Goal: Task Accomplishment & Management: Use online tool/utility

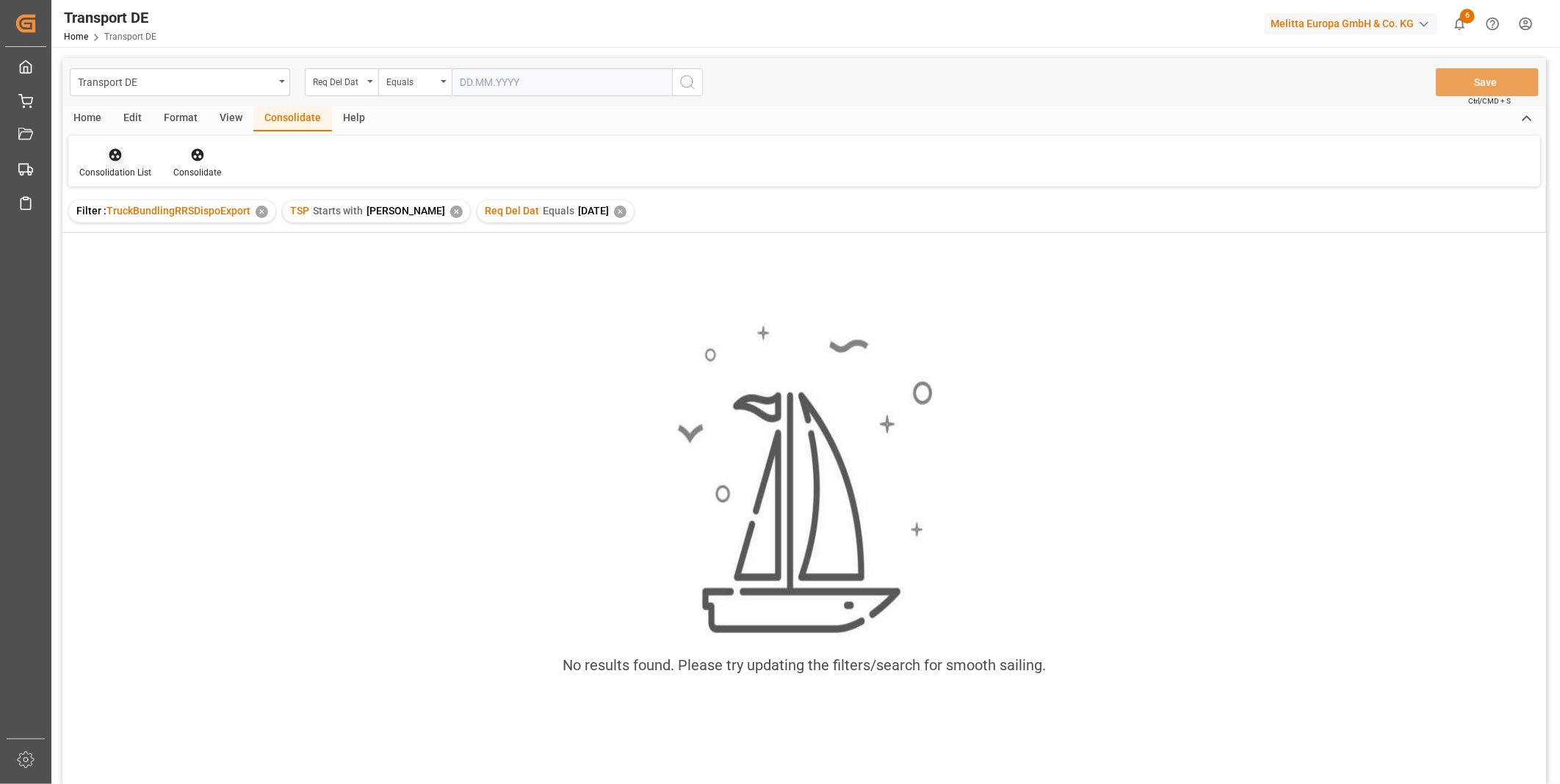
click at [125, 149] on div at bounding box center [115, 154] width 72 height 16
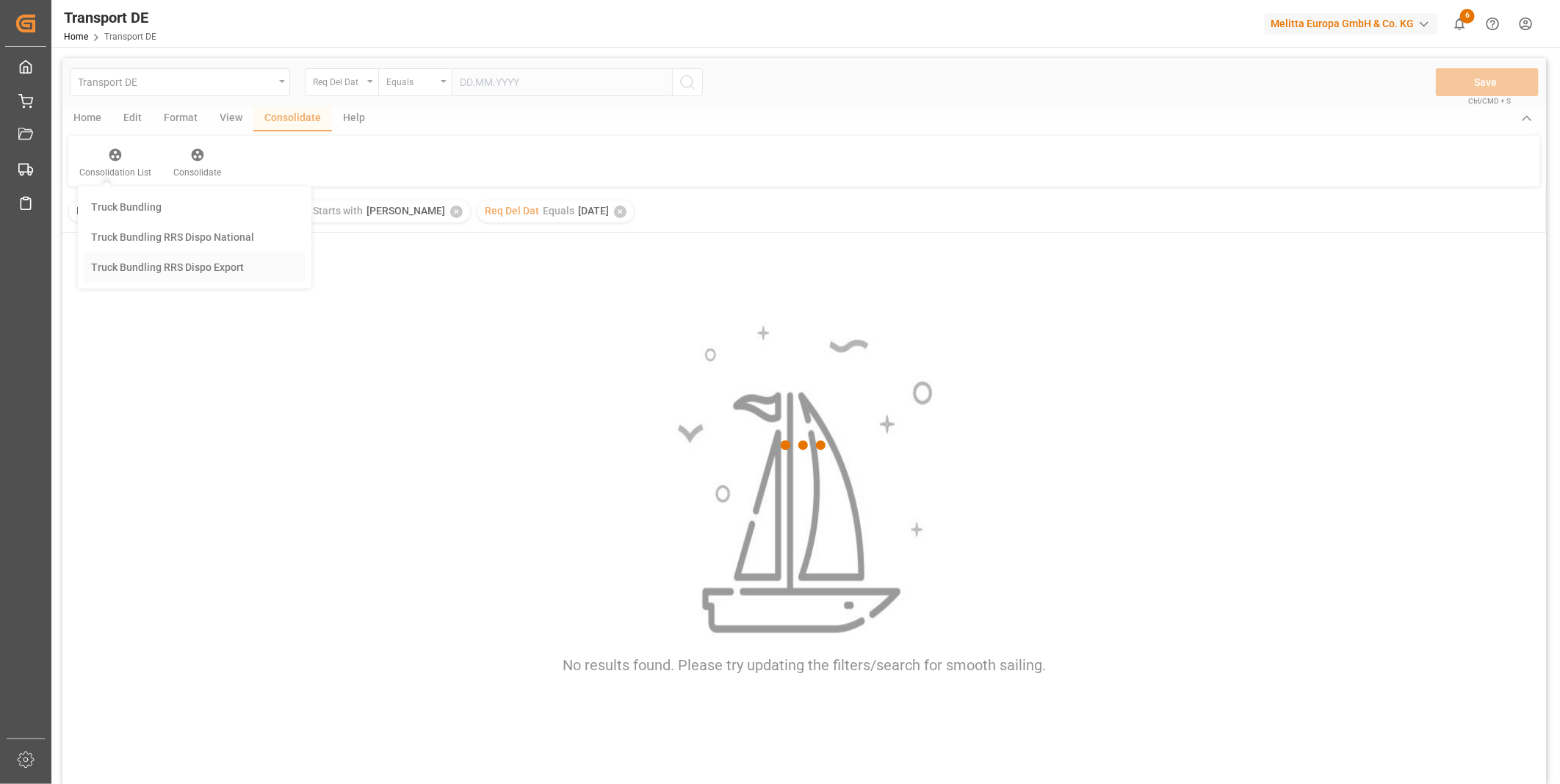
click at [229, 261] on div "Transport DE Req Del Dat Equals Save Ctrl/CMD + S Home Edit Format View Consoli…" at bounding box center [804, 440] width 1484 height 766
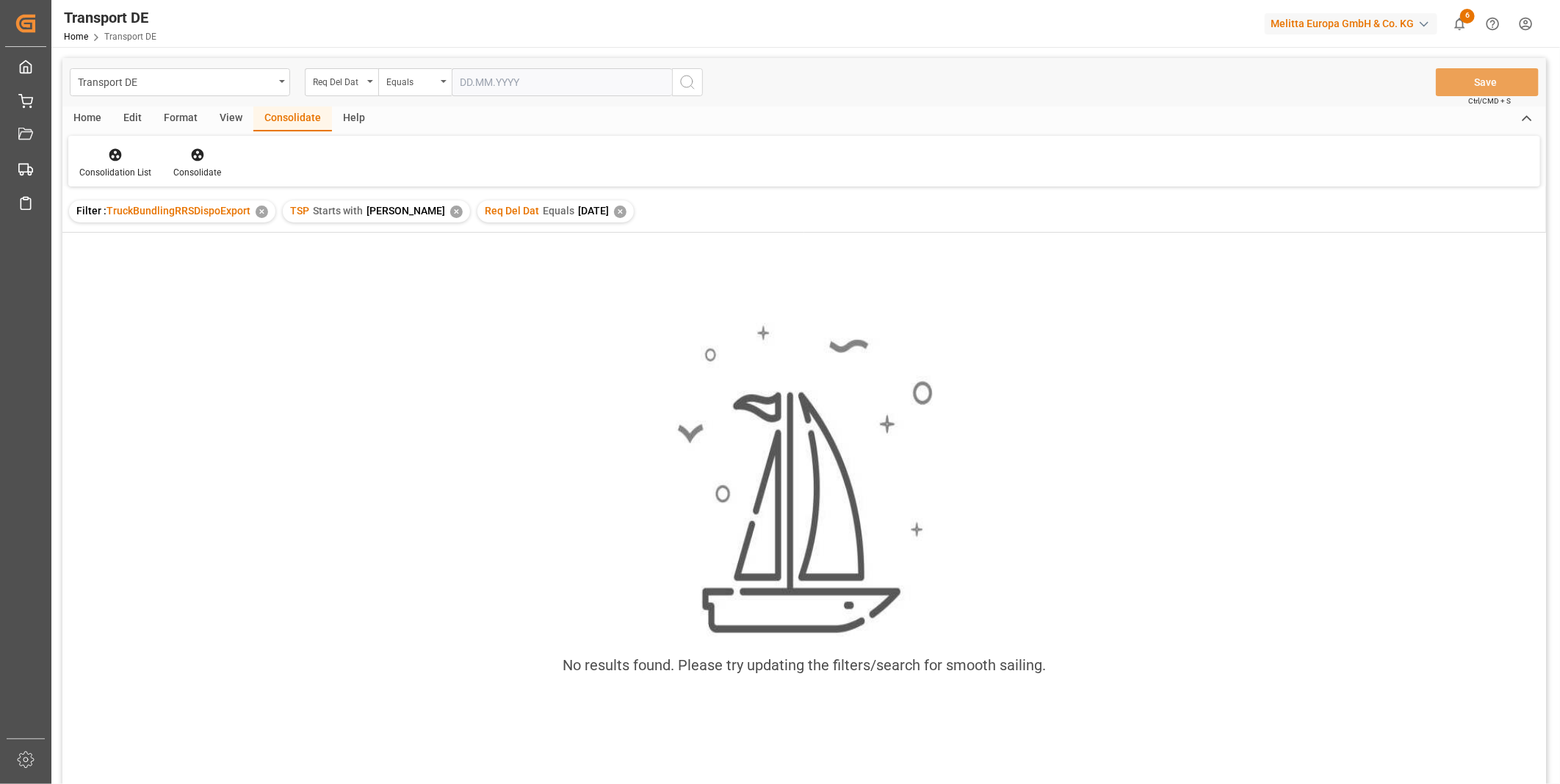
click at [581, 211] on div "Req Del Dat Equals 2025-08-20 ✕" at bounding box center [555, 211] width 156 height 22
click at [614, 217] on div "✕" at bounding box center [621, 212] width 13 height 13
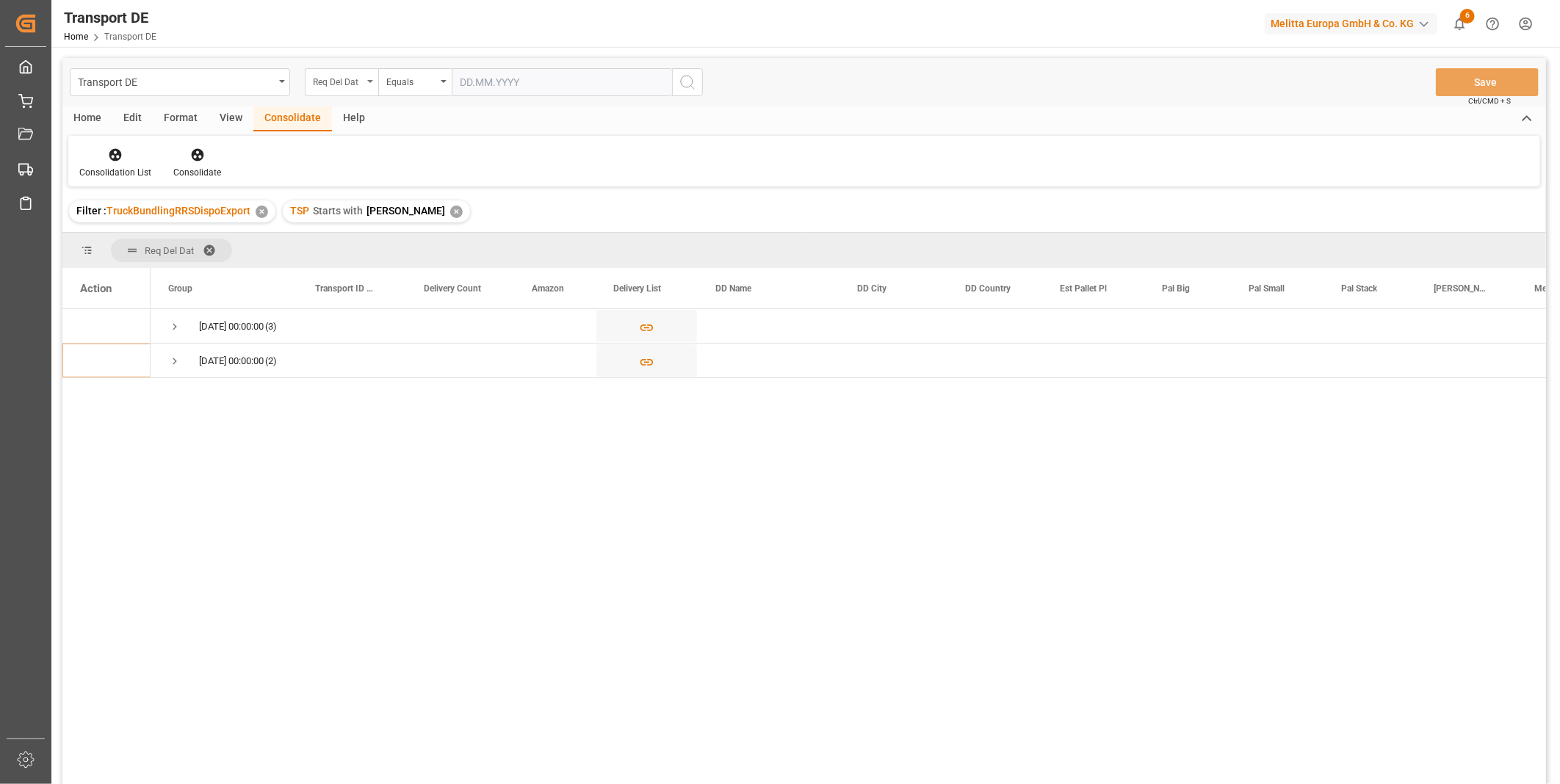
click at [371, 74] on div "Req Del Dat" at bounding box center [342, 82] width 74 height 28
type input "Route"
click at [376, 155] on div "Route" at bounding box center [415, 150] width 219 height 31
click at [395, 210] on div "TSP Starts with Van R ✕" at bounding box center [377, 211] width 188 height 22
click at [450, 214] on div "✕" at bounding box center [457, 212] width 13 height 13
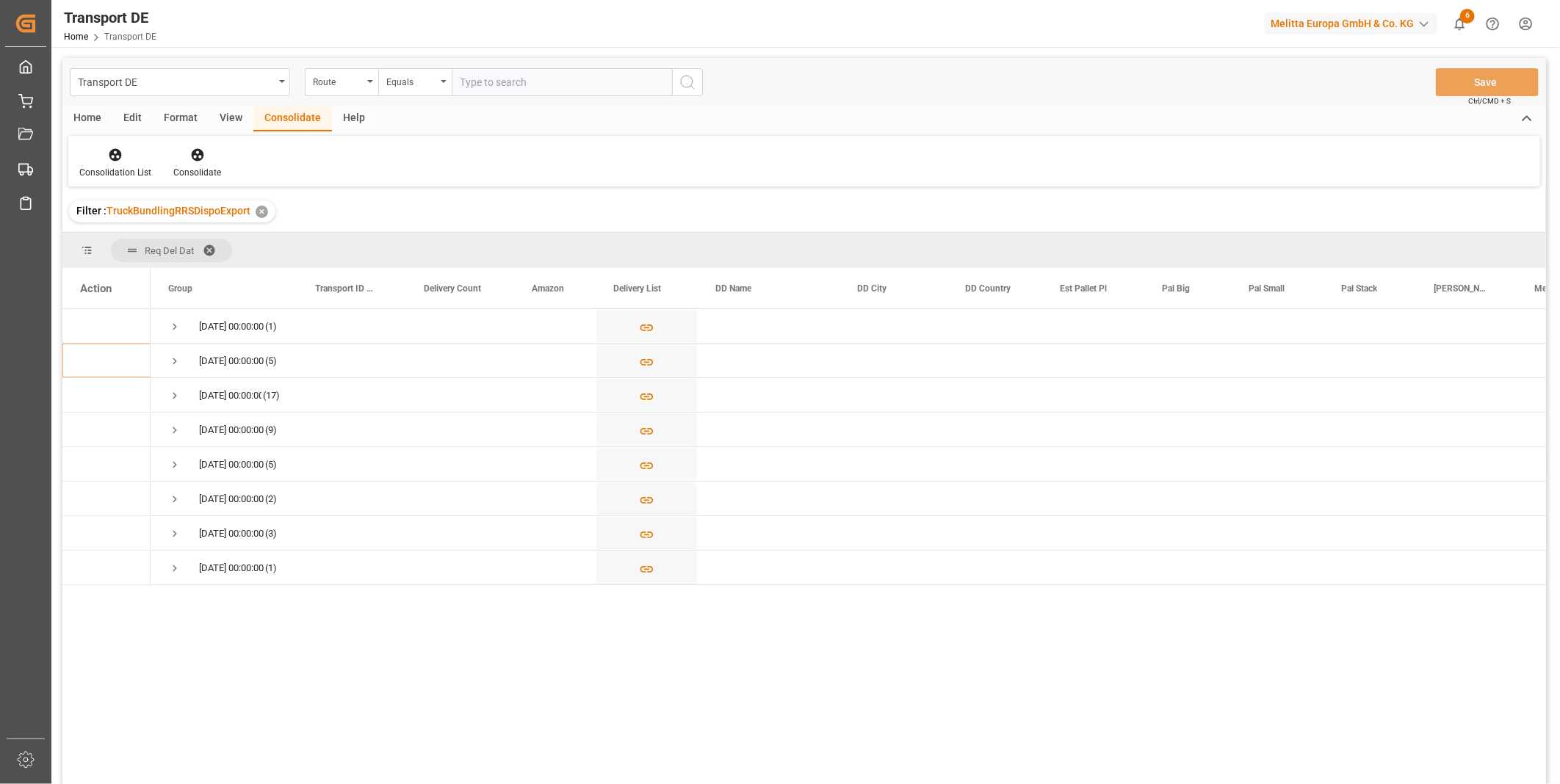
click at [398, 66] on div "Transport DE Route Equals Save Ctrl/CMD + S" at bounding box center [804, 82] width 1484 height 49
click at [398, 72] on div "Equals" at bounding box center [411, 80] width 50 height 17
click at [415, 235] on div "Starts with" at bounding box center [488, 243] width 219 height 31
type input "GR"
click at [688, 84] on icon "search button" at bounding box center [687, 82] width 17 height 17
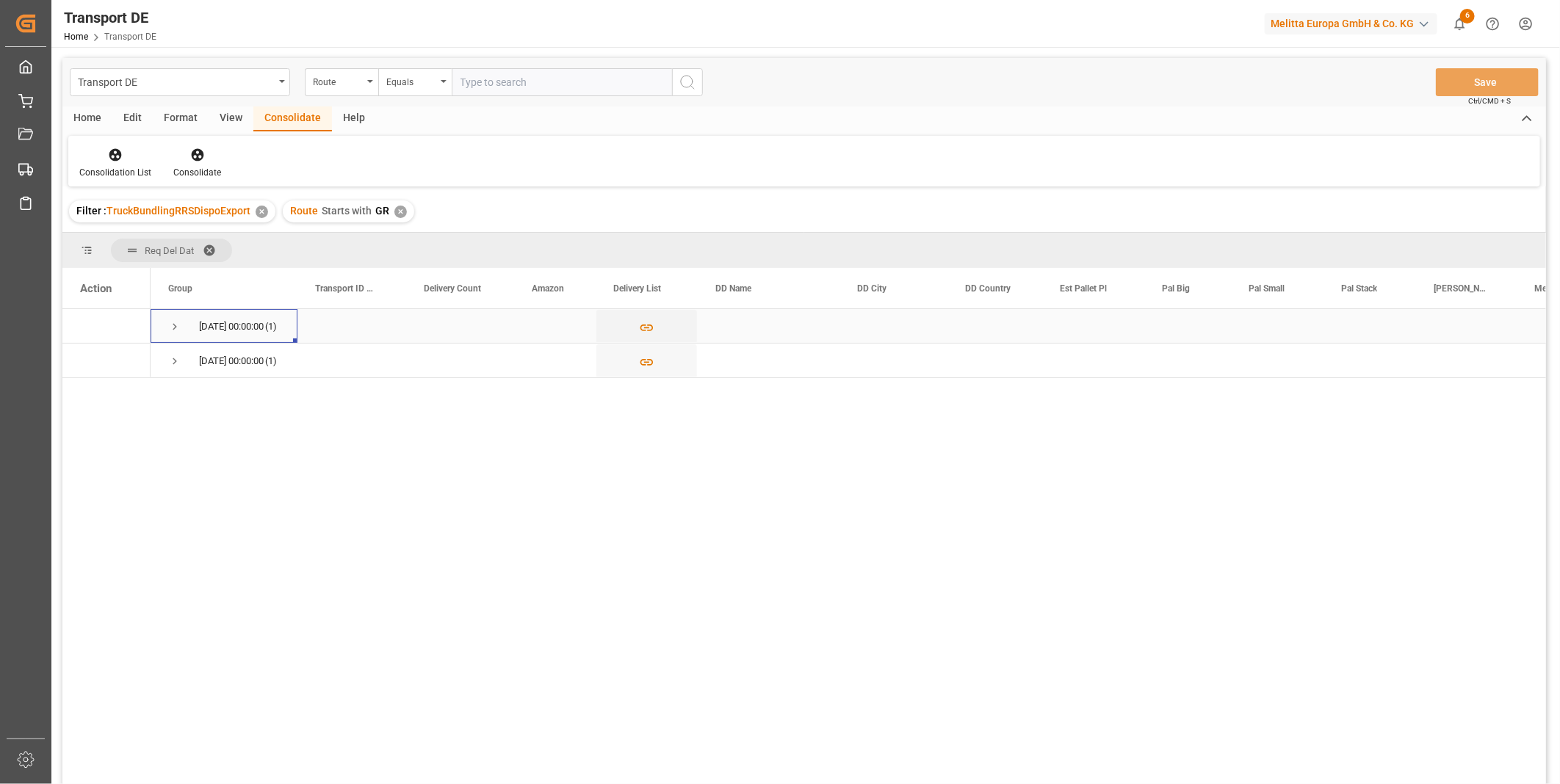
click at [187, 331] on span "22.08.2025 00:00:00 (1)" at bounding box center [223, 325] width 111 height 32
click at [178, 356] on span "Press SPACE to select this row." at bounding box center [175, 361] width 13 height 13
click at [185, 324] on span "22.08.2025 00:00:00 (1)" at bounding box center [223, 325] width 111 height 32
click at [171, 324] on span "Press SPACE to select this row." at bounding box center [175, 326] width 13 height 13
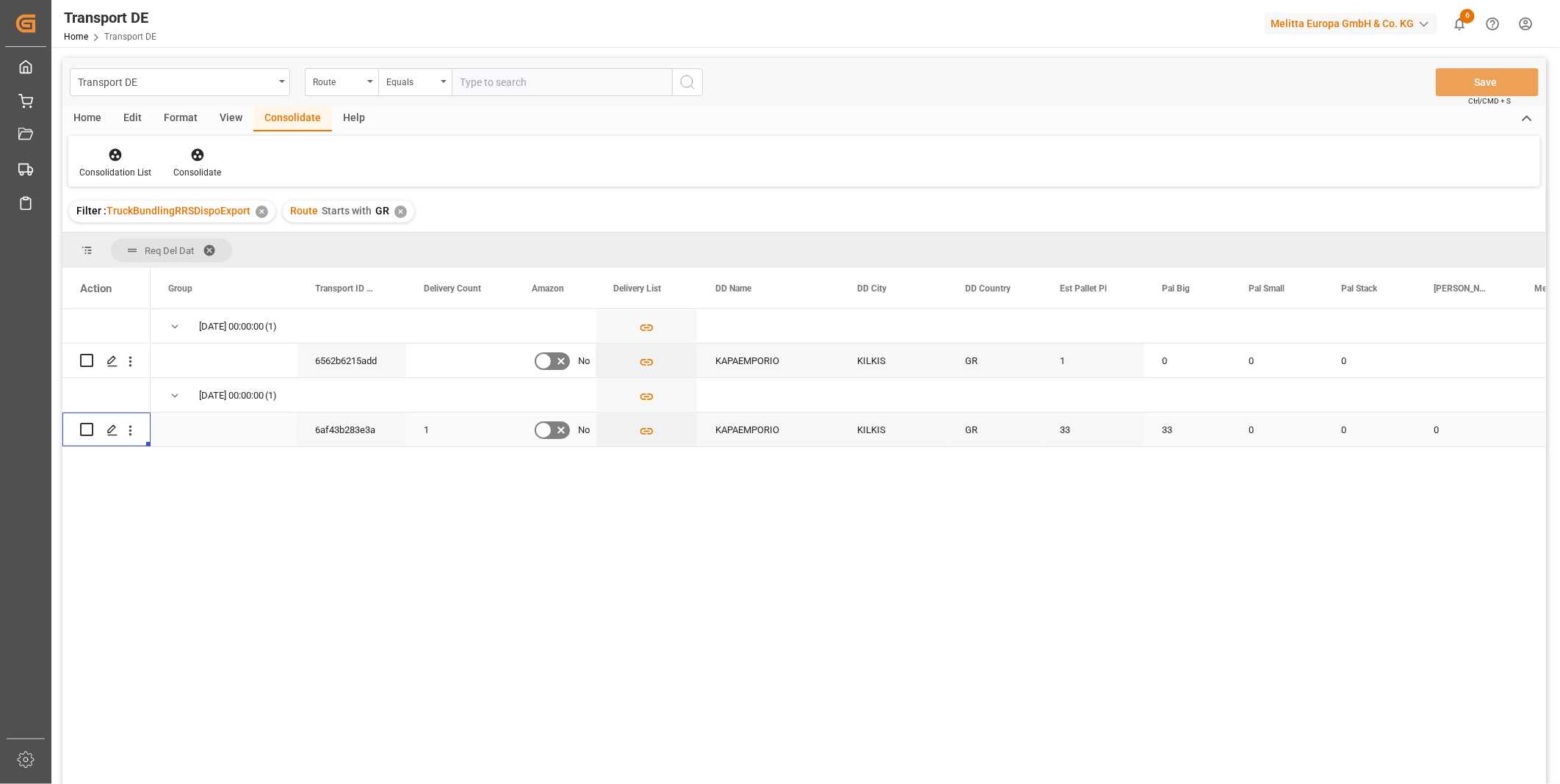
click at [96, 431] on div "Press SPACE to select this row." at bounding box center [107, 429] width 53 height 32
click at [91, 429] on input "Press Space to toggle row selection (unchecked)" at bounding box center [86, 429] width 13 height 13
checkbox input "true"
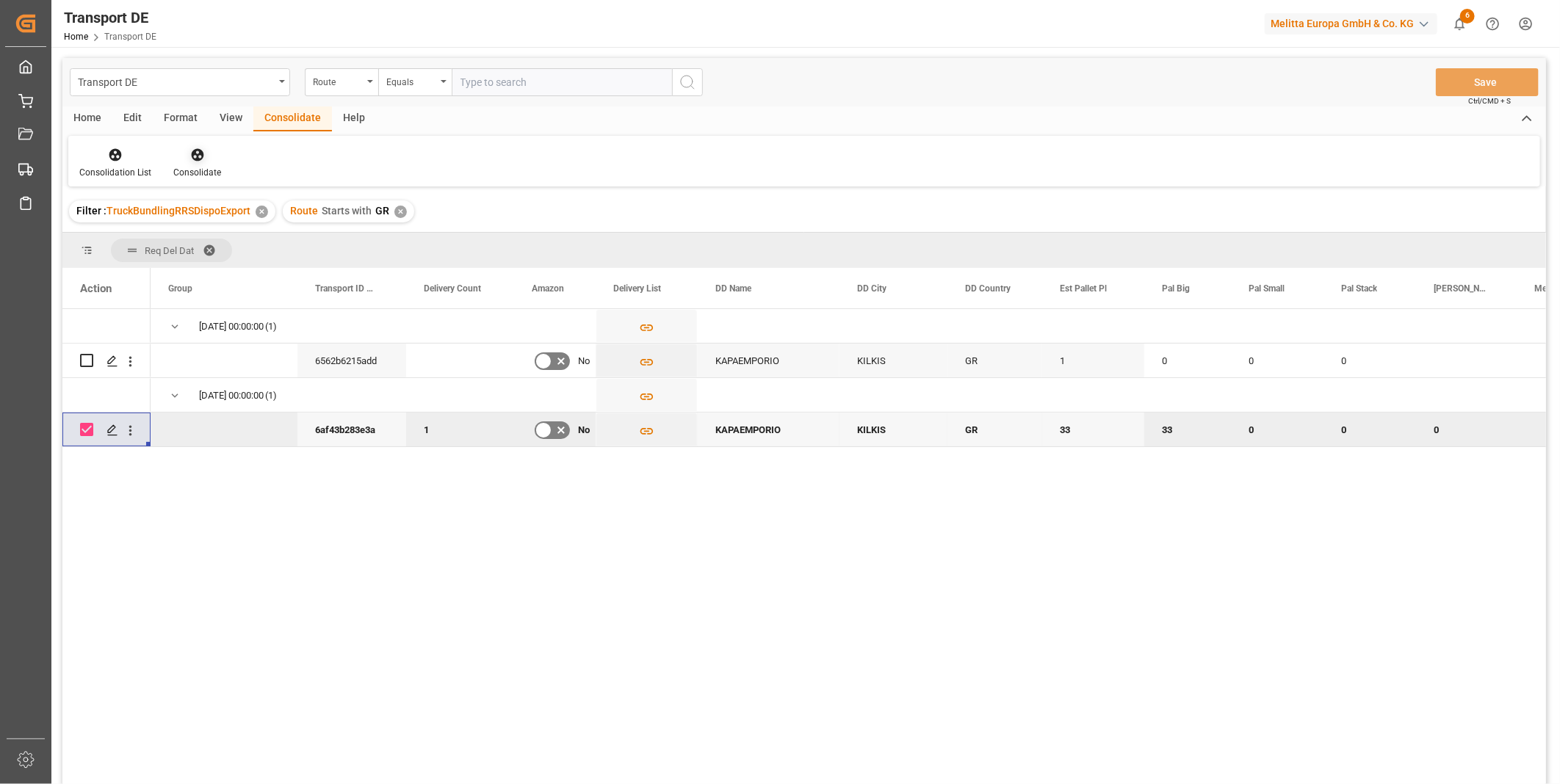
click at [200, 151] on icon at bounding box center [198, 155] width 15 height 15
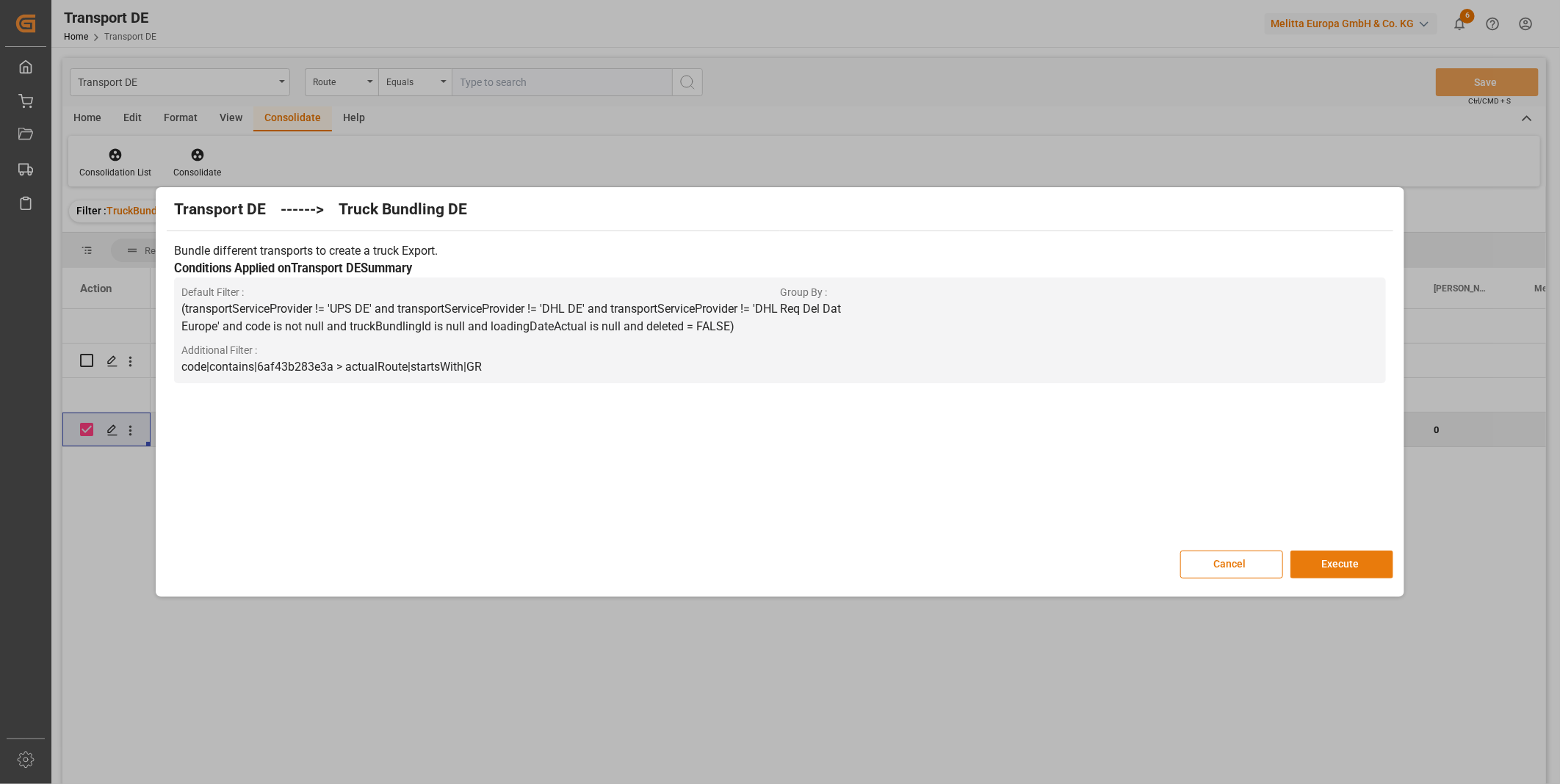
click at [1303, 557] on button "Execute" at bounding box center [1342, 564] width 103 height 28
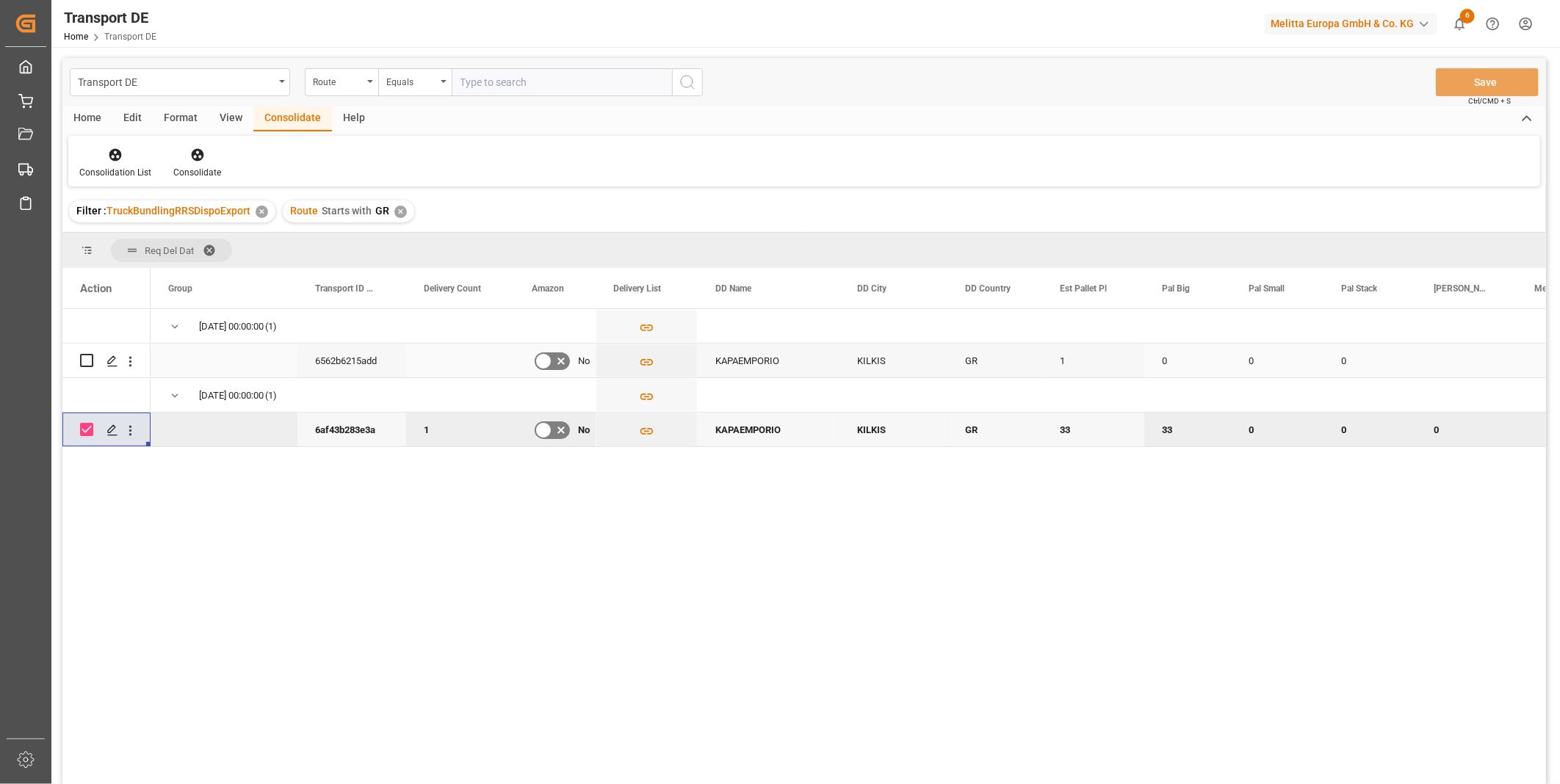
click at [85, 358] on input "Press Space to toggle row selection (unchecked)" at bounding box center [86, 360] width 13 height 13
checkbox input "true"
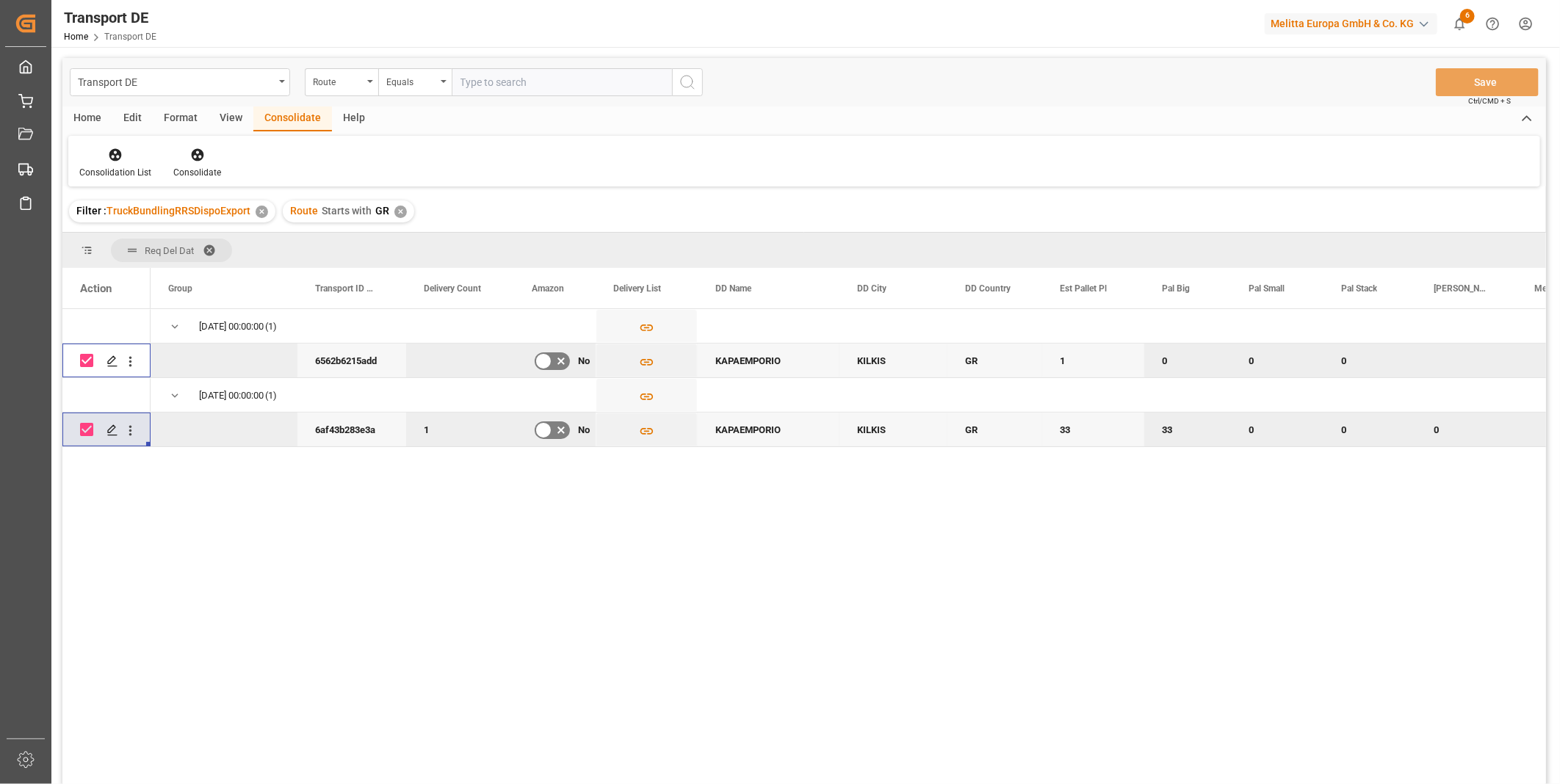
click at [85, 432] on input "Press Space to toggle row selection (checked)" at bounding box center [86, 429] width 13 height 13
checkbox input "false"
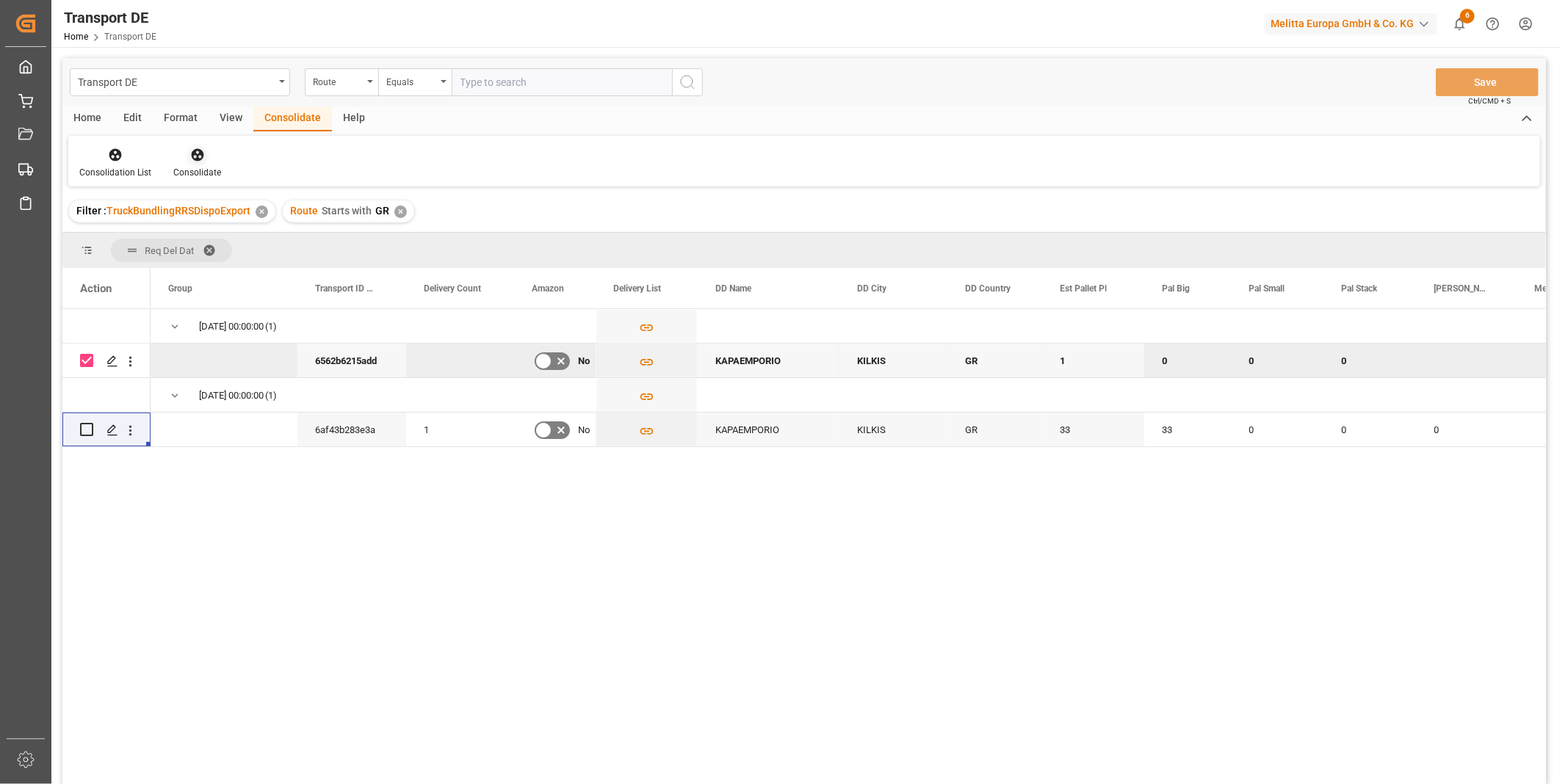
click at [189, 170] on div "Consolidate" at bounding box center [198, 173] width 48 height 13
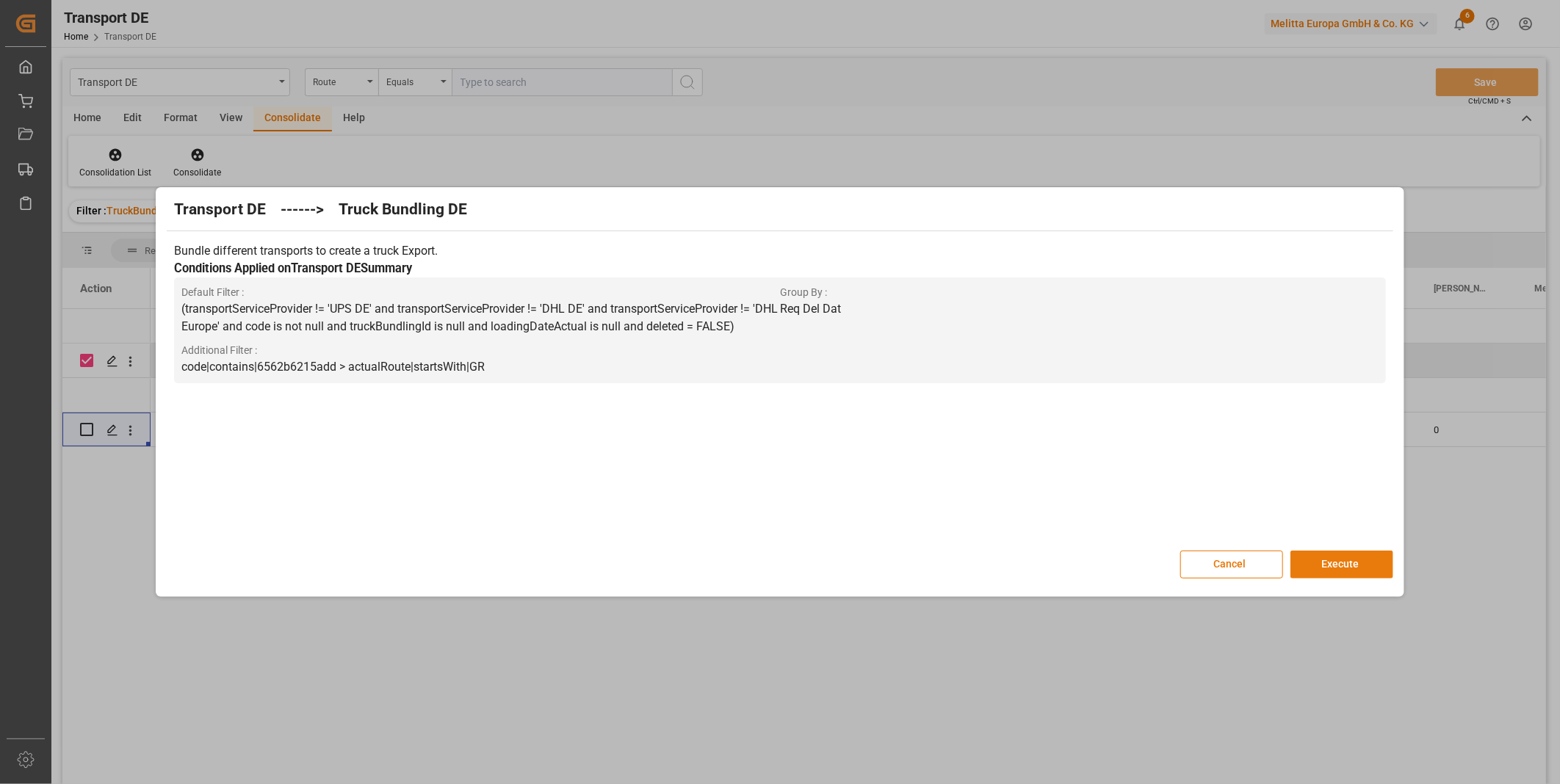
click at [1348, 572] on button "Execute" at bounding box center [1342, 564] width 103 height 28
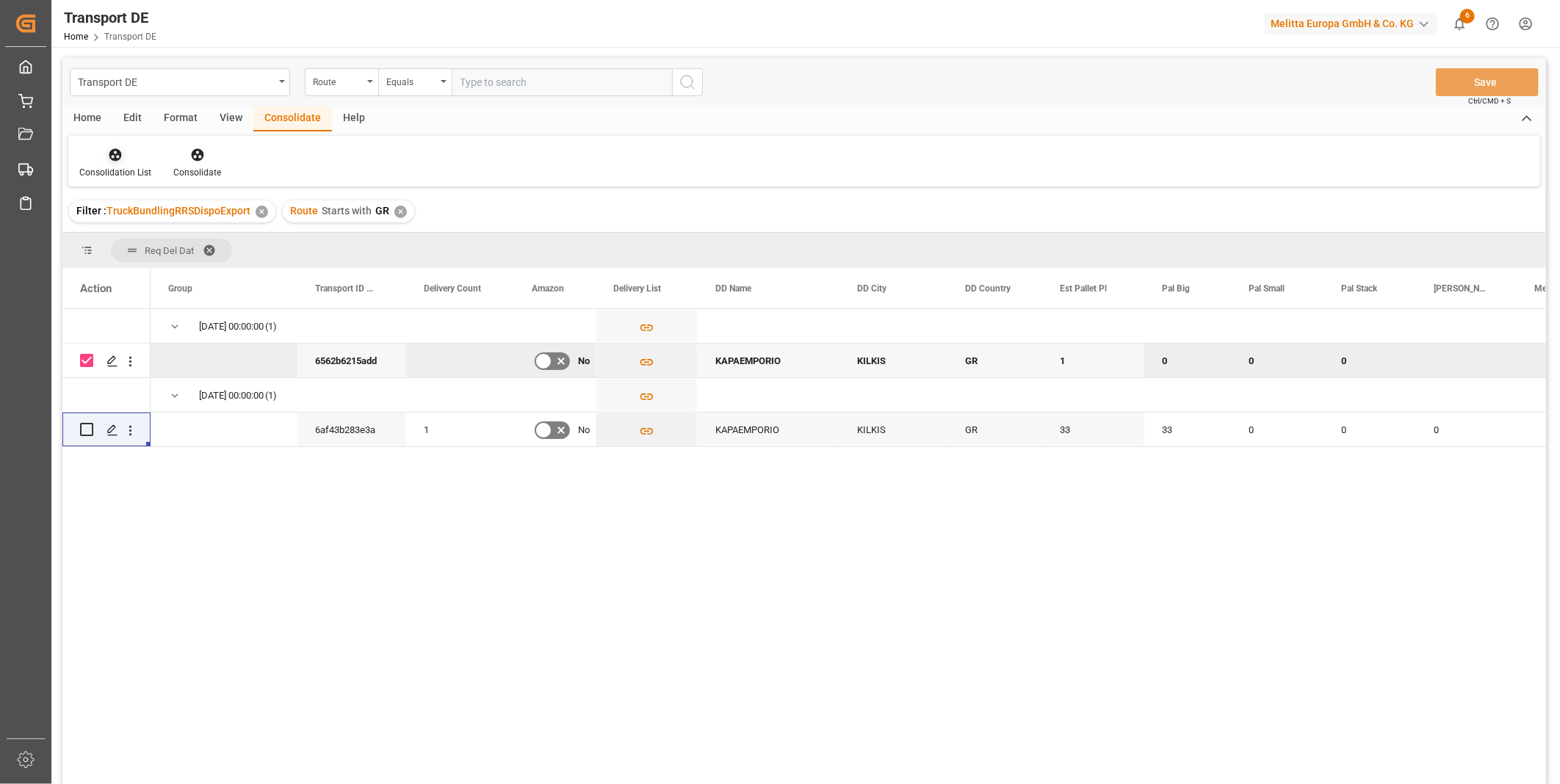
click at [135, 174] on div "Consolidation List" at bounding box center [115, 173] width 72 height 13
click at [211, 266] on div "Transport DE Route Equals Save Ctrl/CMD + S Home Edit Format View Consolidate H…" at bounding box center [804, 440] width 1484 height 766
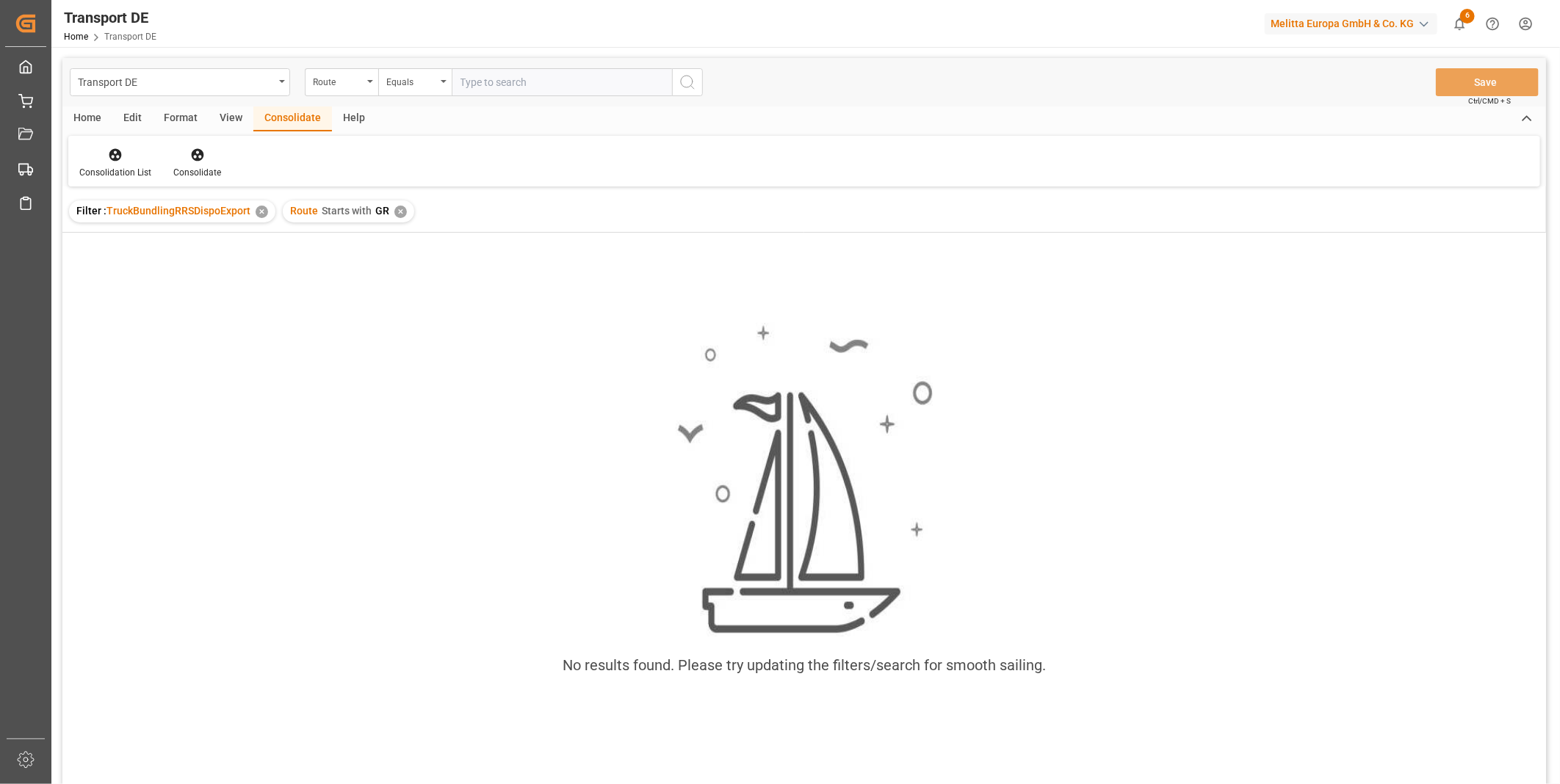
click at [394, 210] on div "✕" at bounding box center [401, 212] width 13 height 13
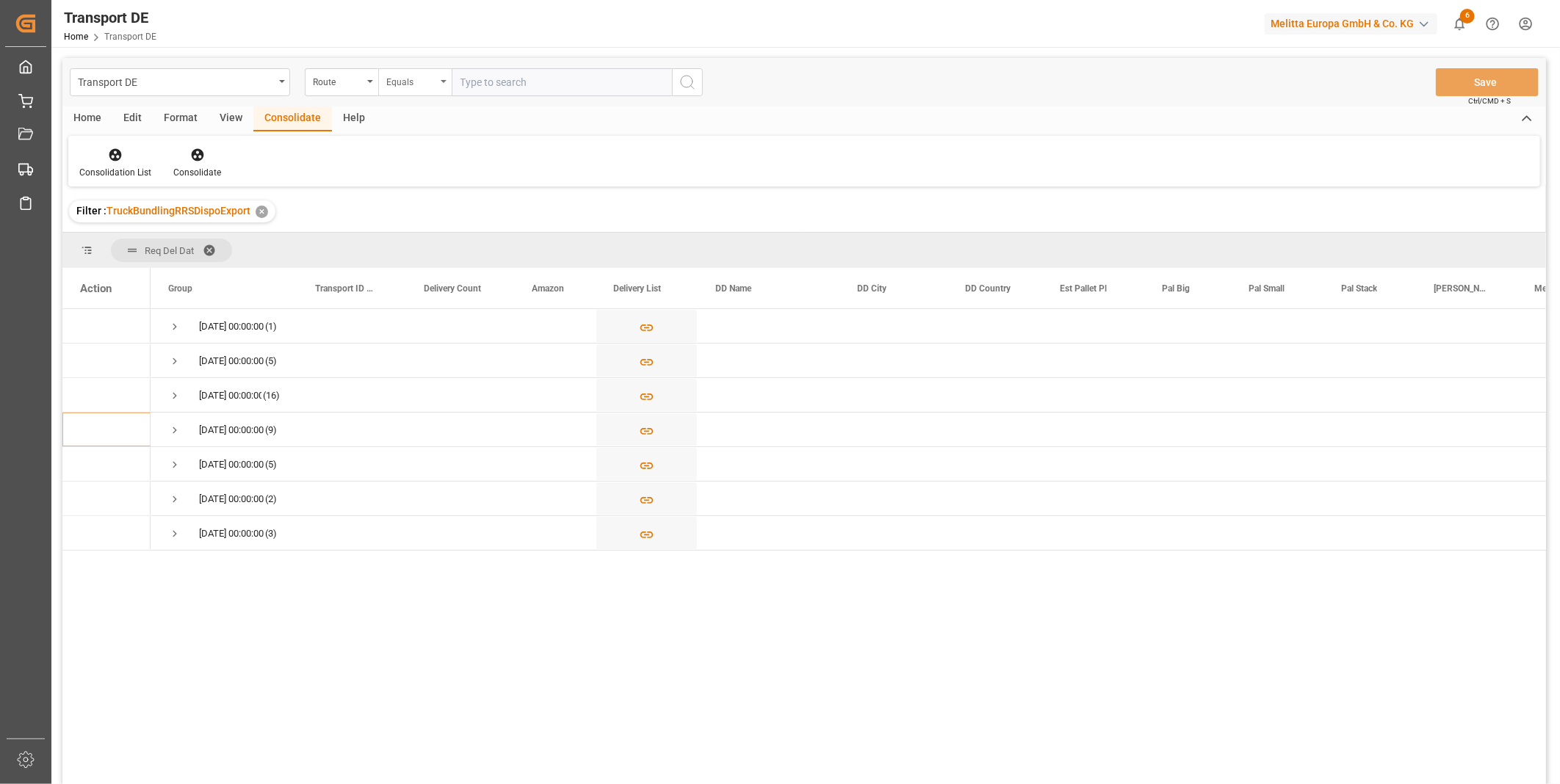
click at [431, 89] on div "Equals" at bounding box center [415, 82] width 74 height 28
click at [409, 241] on div "Starts with" at bounding box center [488, 243] width 219 height 31
type input "AU"
click at [685, 78] on icon "search button" at bounding box center [687, 82] width 17 height 17
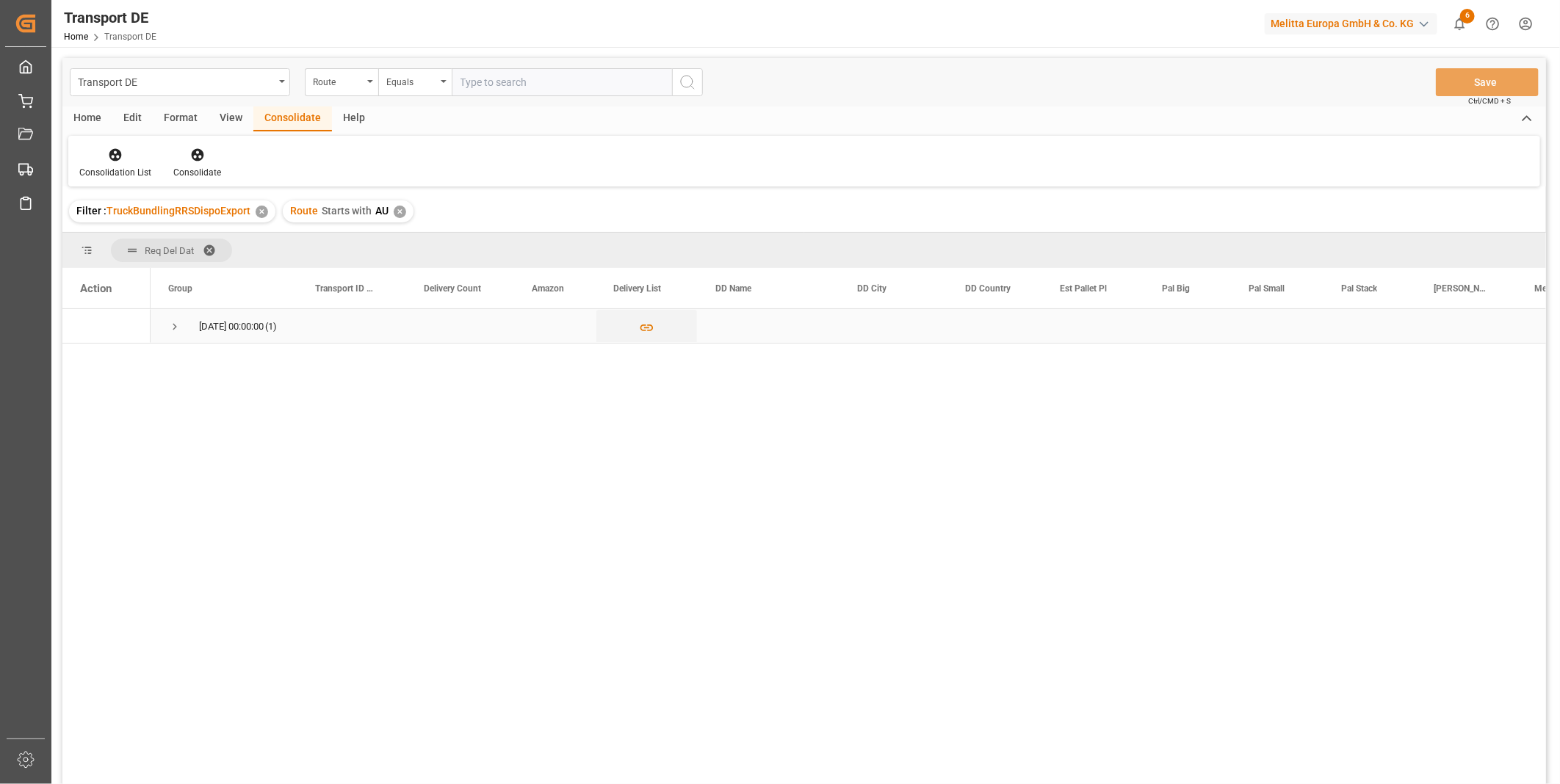
click at [174, 331] on span "Press SPACE to select this row." at bounding box center [175, 326] width 13 height 13
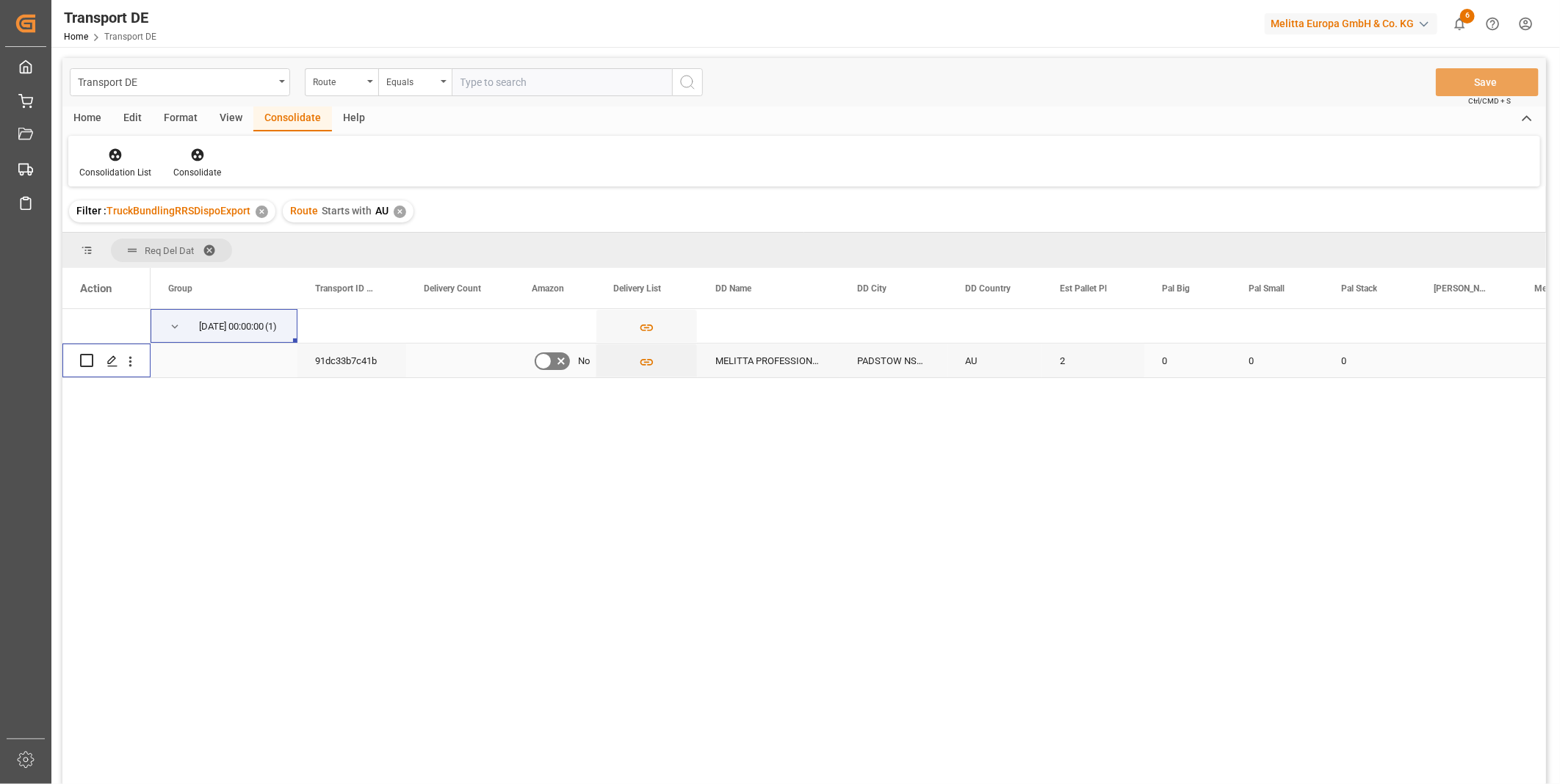
click at [85, 358] on input "Press Space to toggle row selection (unchecked)" at bounding box center [86, 360] width 13 height 13
checkbox input "true"
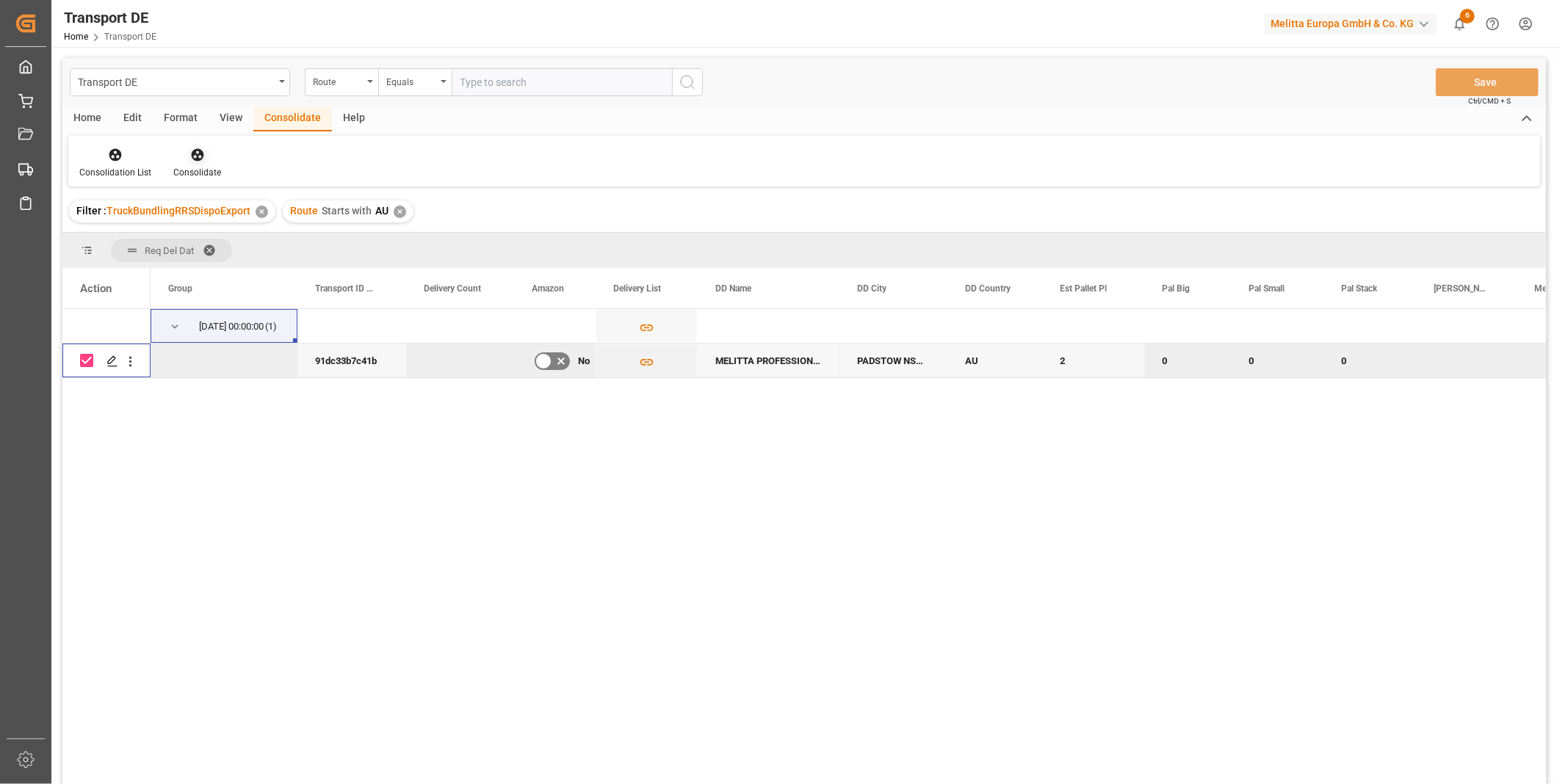
click at [195, 152] on icon at bounding box center [198, 155] width 15 height 15
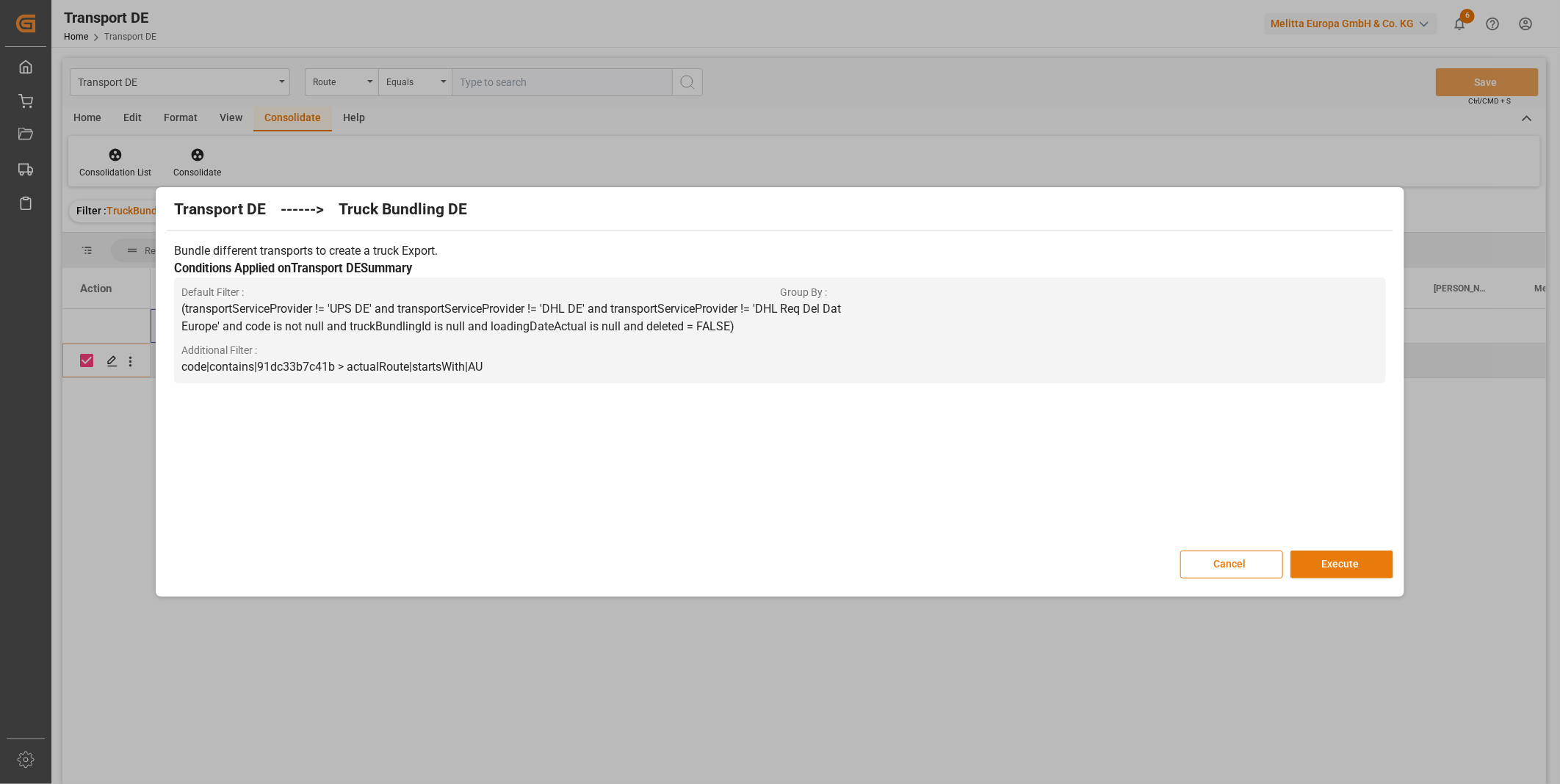
click at [1338, 556] on button "Execute" at bounding box center [1342, 564] width 103 height 28
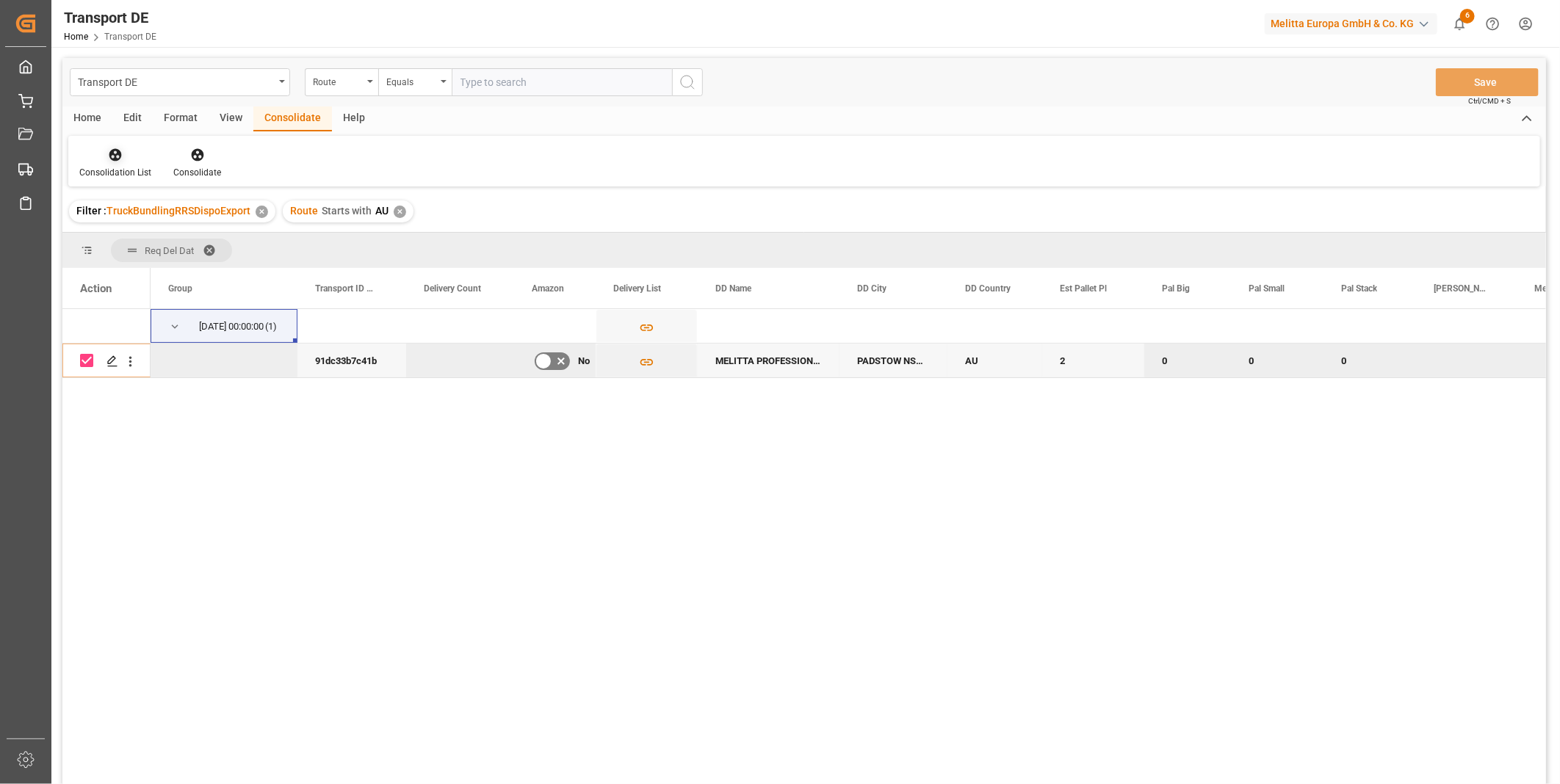
click at [103, 159] on div at bounding box center [115, 154] width 72 height 16
click at [193, 265] on div "Transport DE Route Equals Save Ctrl/CMD + S Home Edit Format View Consolidate H…" at bounding box center [804, 440] width 1484 height 766
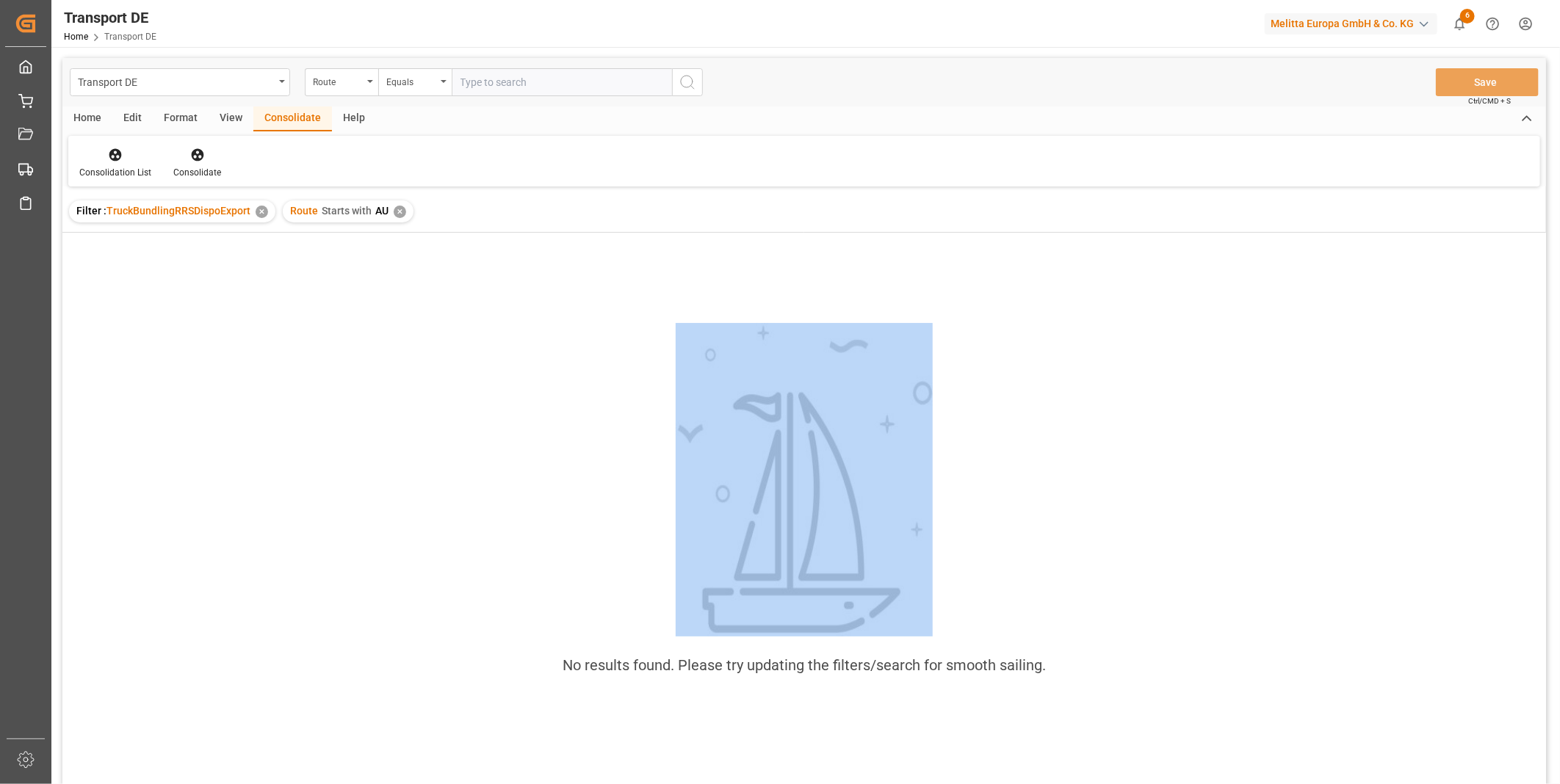
click at [118, 784] on html "Created by potrace 1.15, written by Peter Selinger 2001-2017 Created by potrace…" at bounding box center [780, 392] width 1560 height 784
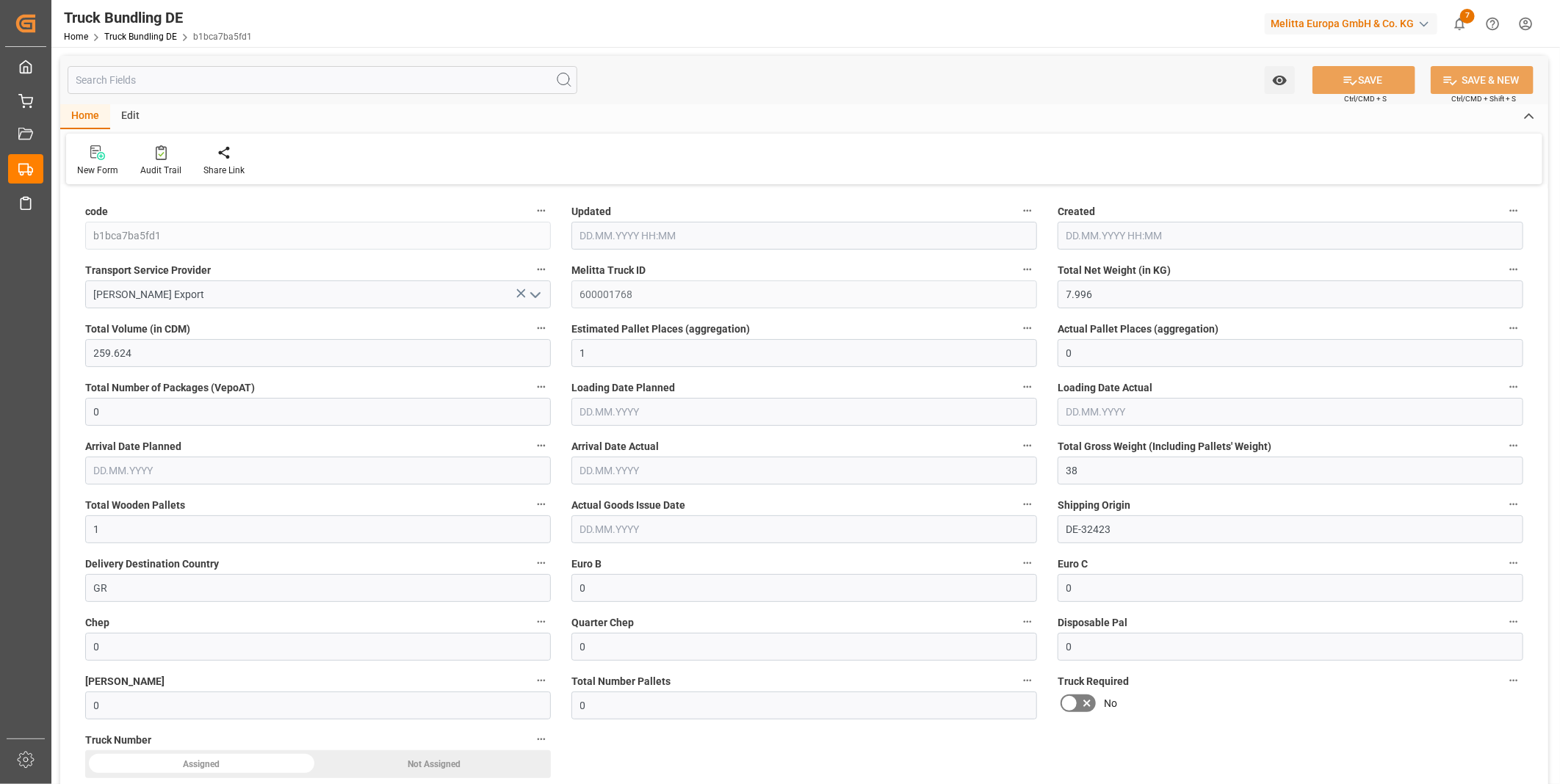
type input "7.996"
type input "259.624"
type input "1"
type input "0"
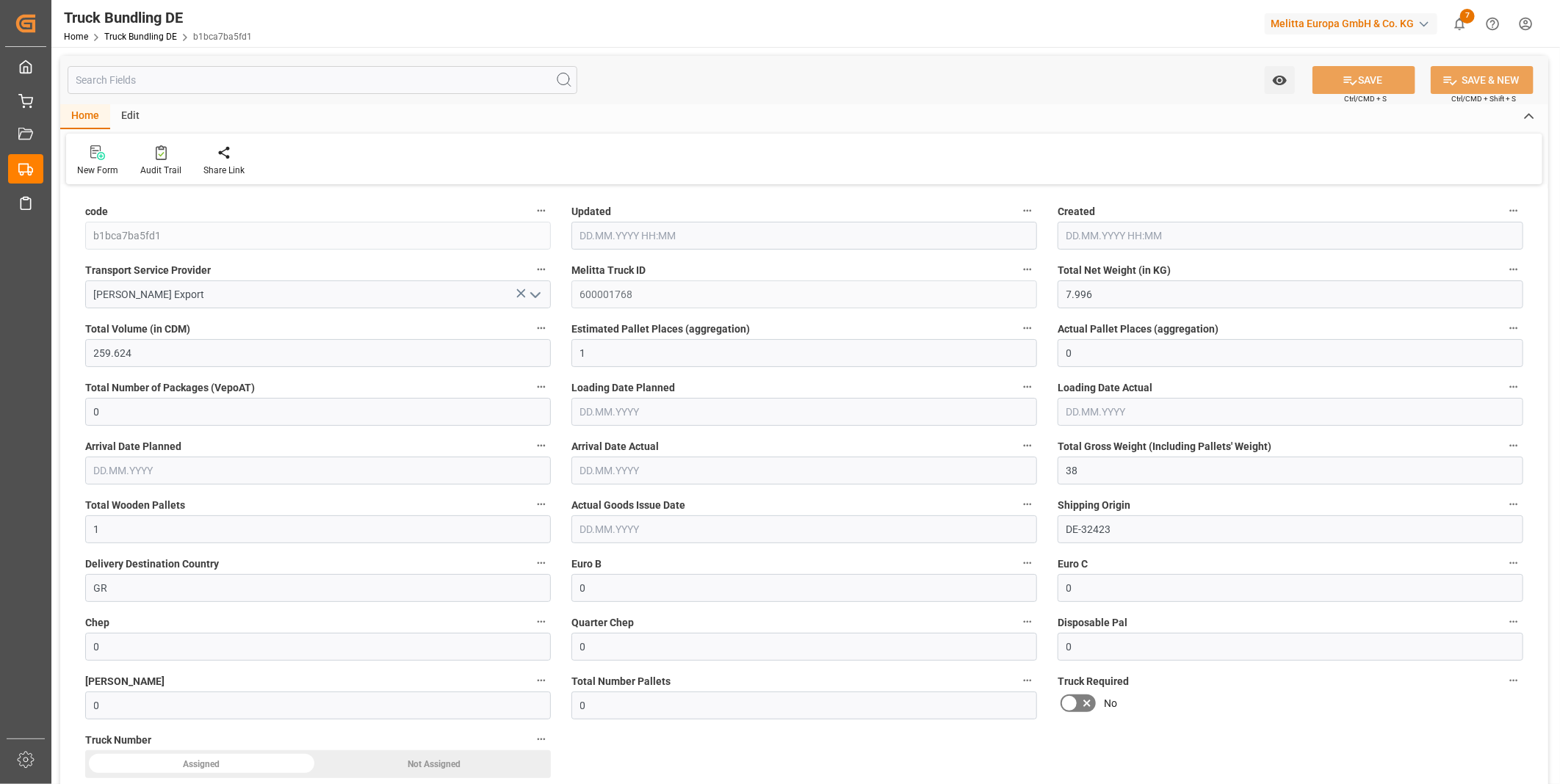
type input "38"
type input "1"
type input "0"
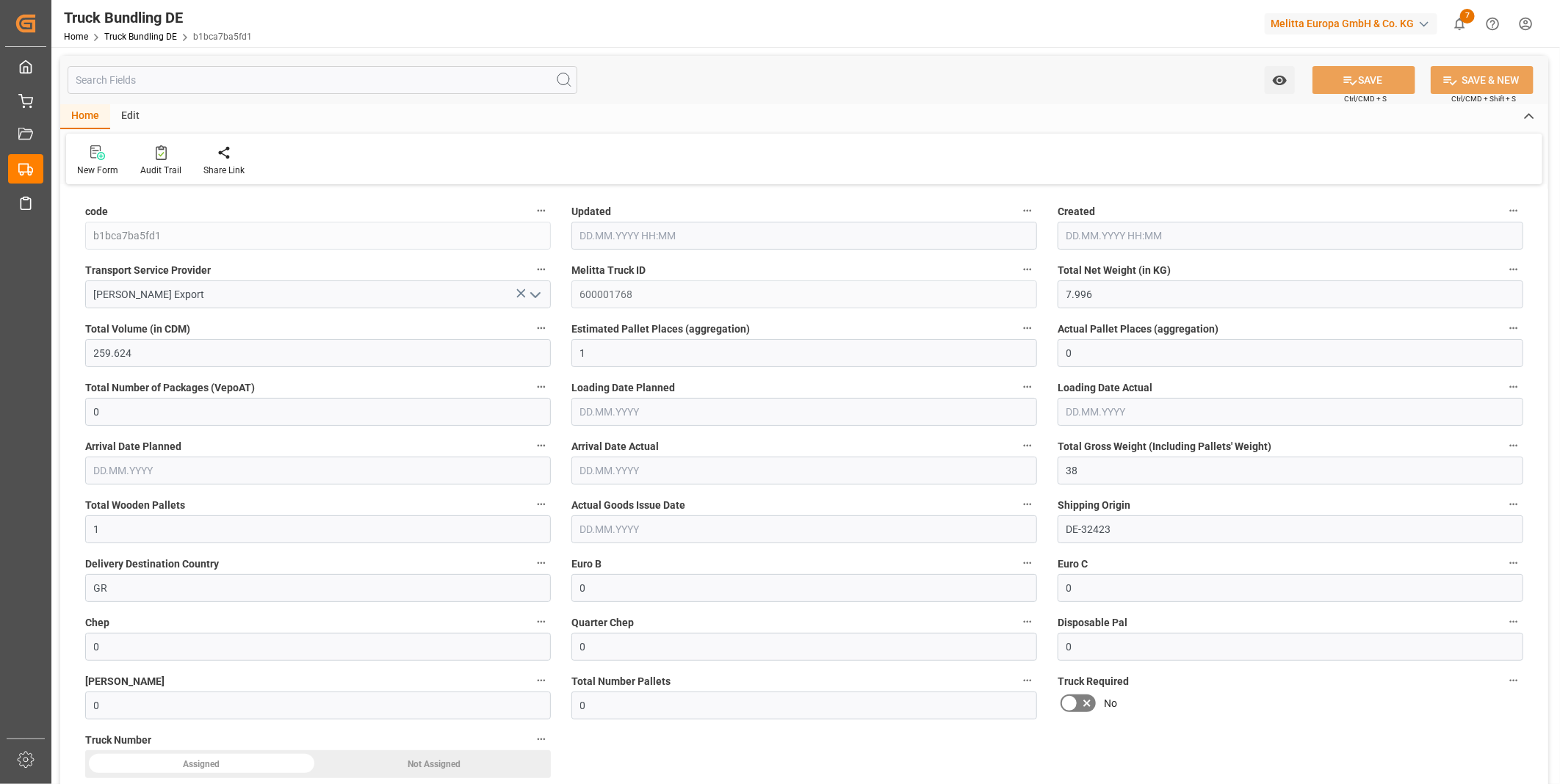
type input "0"
type input "[DATE] 13:51"
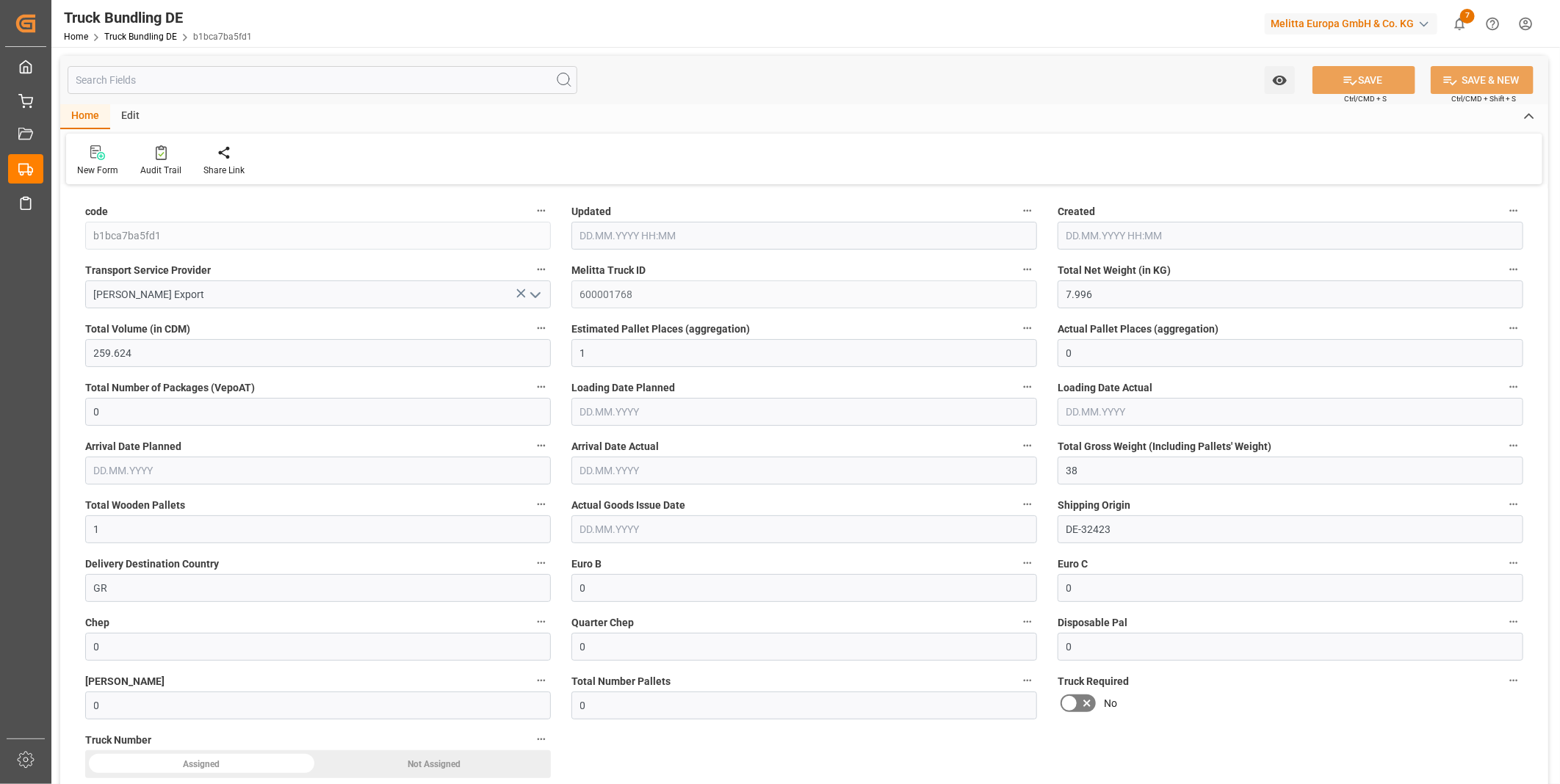
type input "[DATE] 13:51"
type input "[DATE]"
